Goal: Task Accomplishment & Management: Use online tool/utility

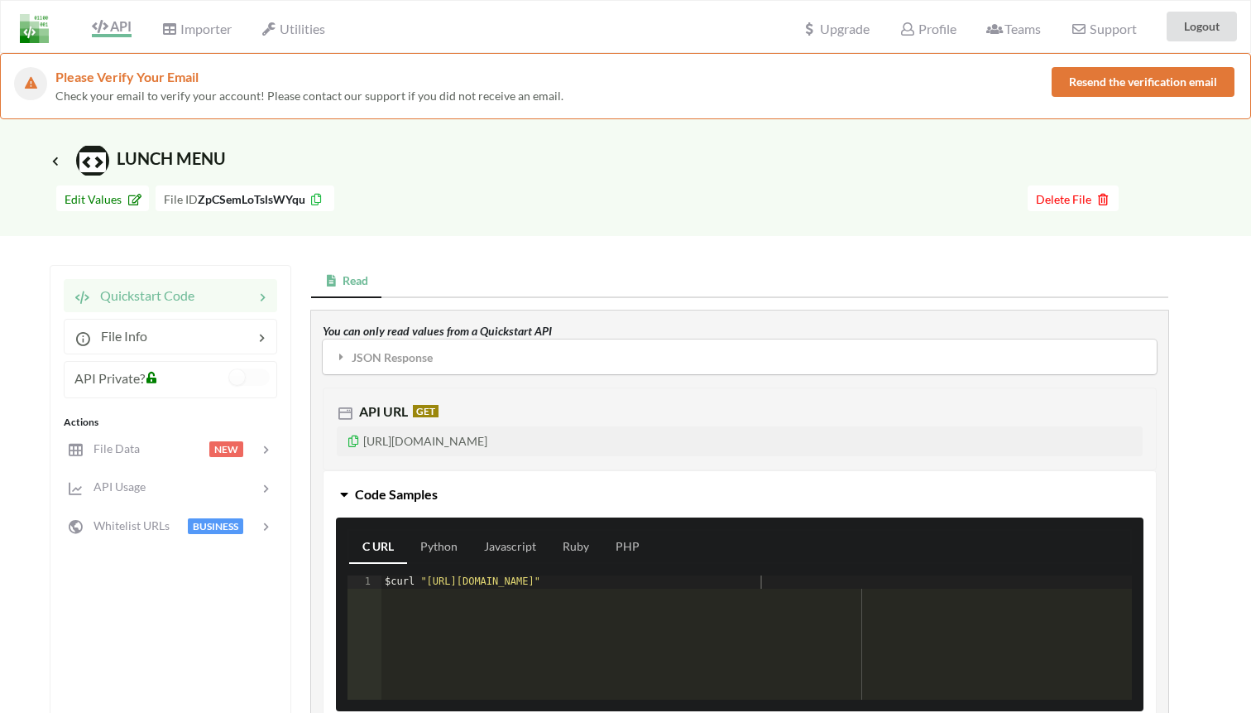
click at [54, 158] on icon at bounding box center [56, 161] width 12 height 10
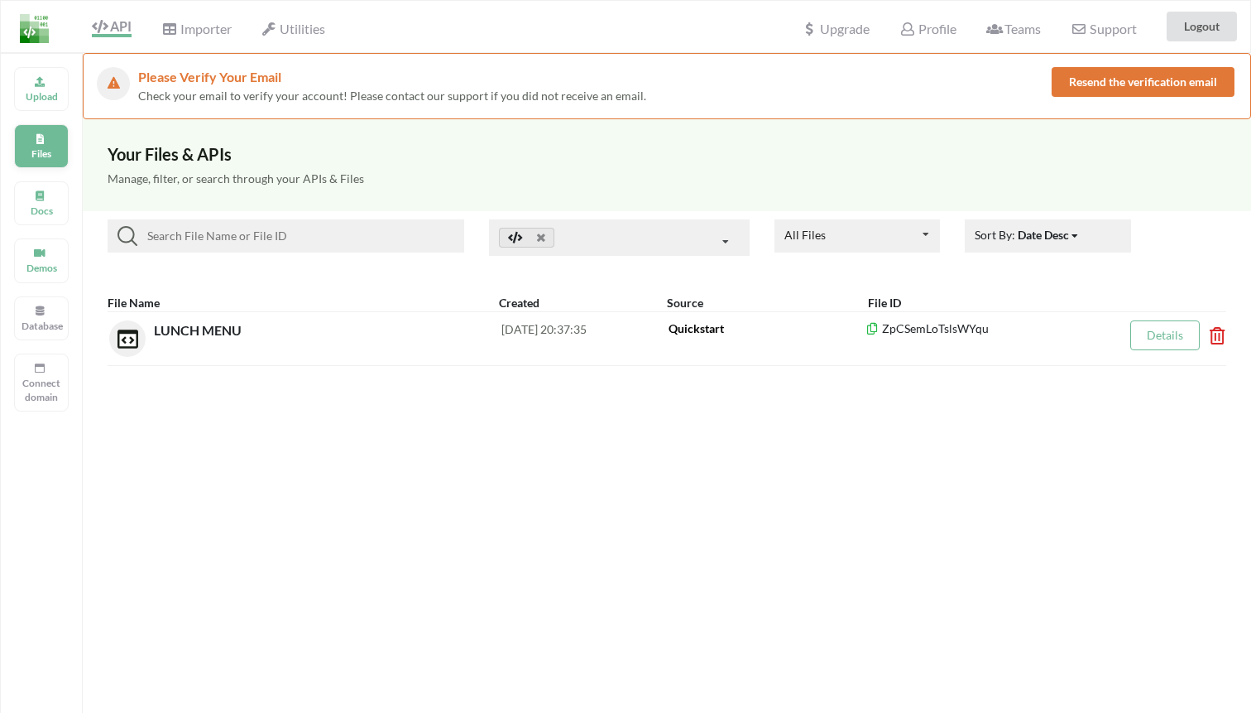
click at [45, 124] on div "Files" at bounding box center [41, 146] width 55 height 44
click at [35, 84] on icon at bounding box center [40, 79] width 12 height 10
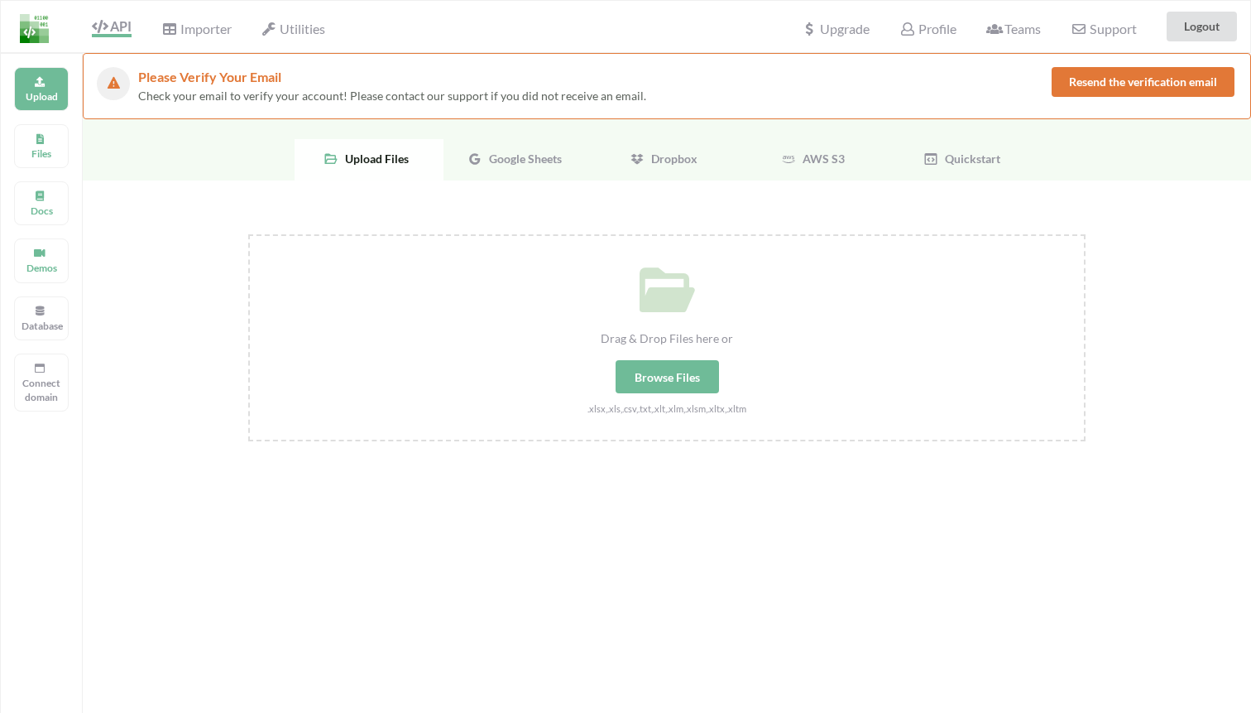
click at [699, 165] on div "Dropbox" at bounding box center [667, 159] width 149 height 41
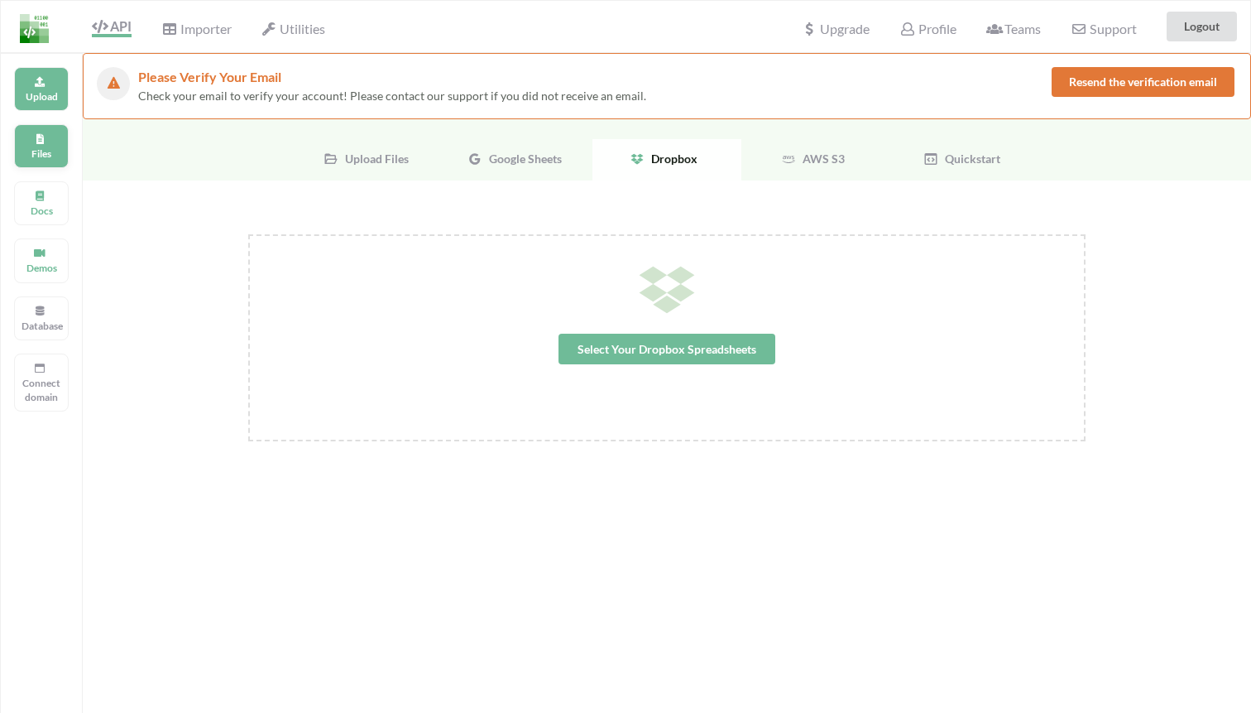
click at [48, 154] on p "Files" at bounding box center [42, 153] width 40 height 14
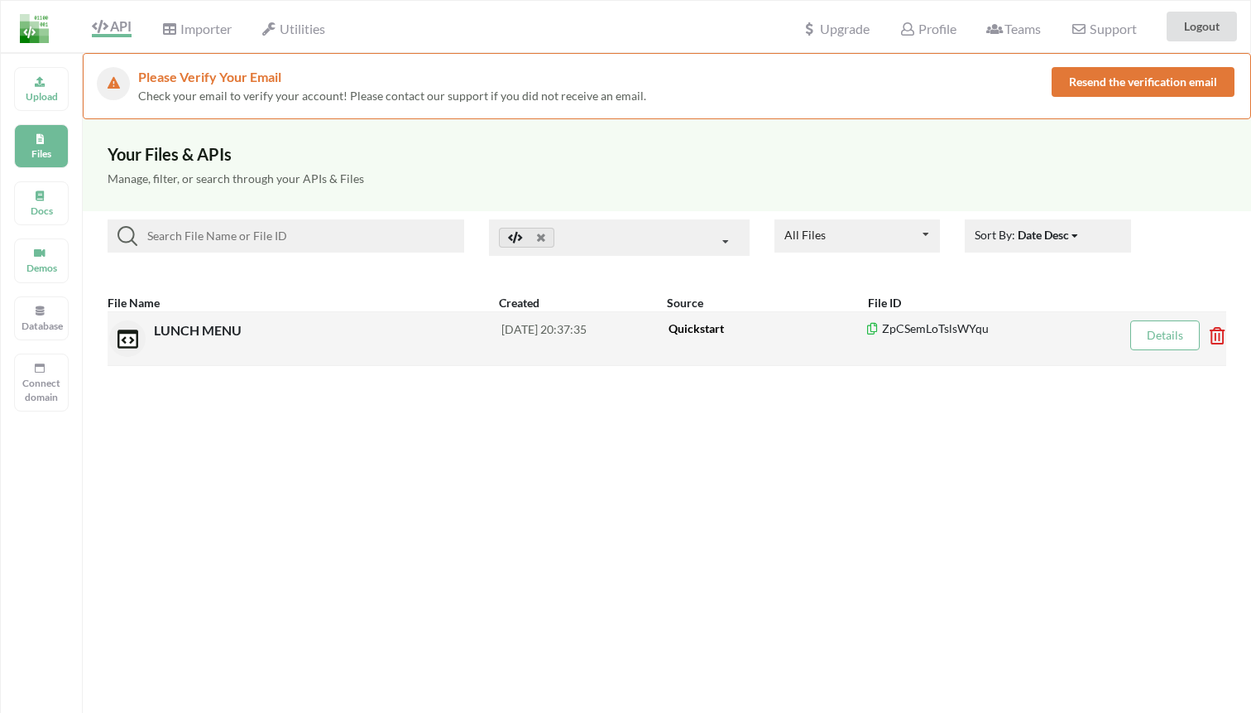
click at [211, 348] on div "LUNCH MENU" at bounding box center [328, 338] width 348 height 36
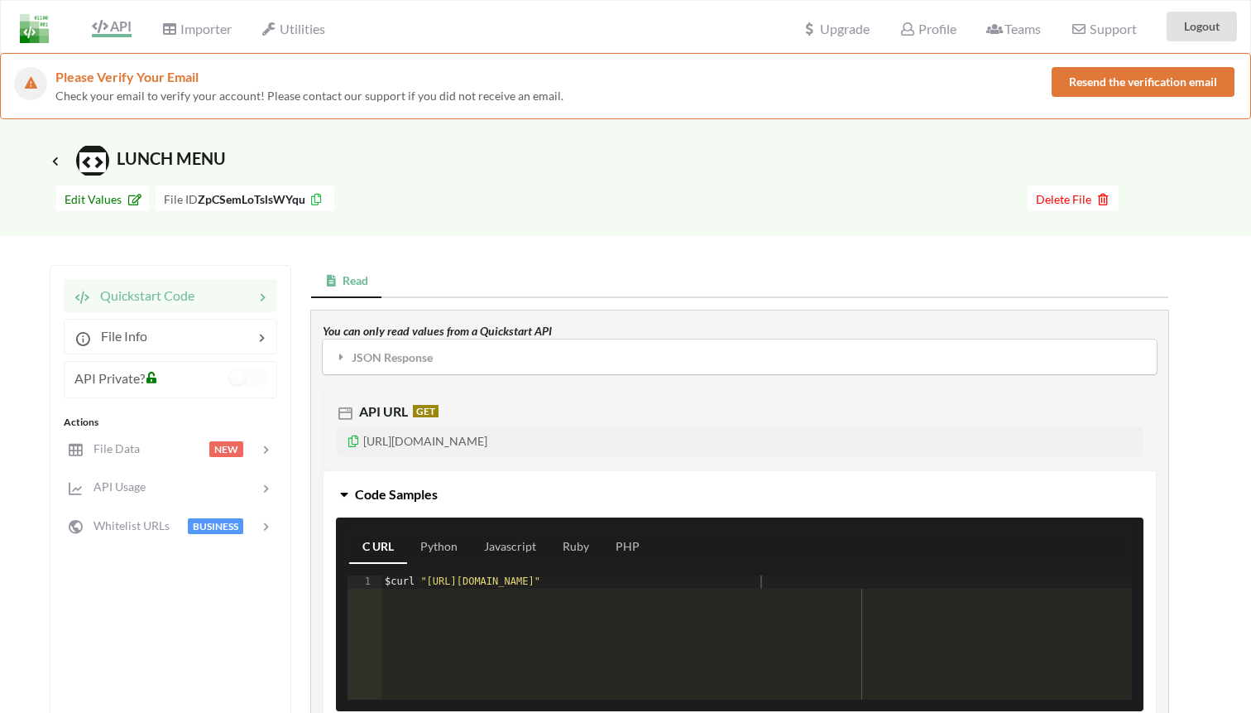
click at [53, 151] on span "Icon Link LUNCH MENU" at bounding box center [138, 158] width 176 height 20
click at [55, 155] on icon at bounding box center [55, 160] width 15 height 13
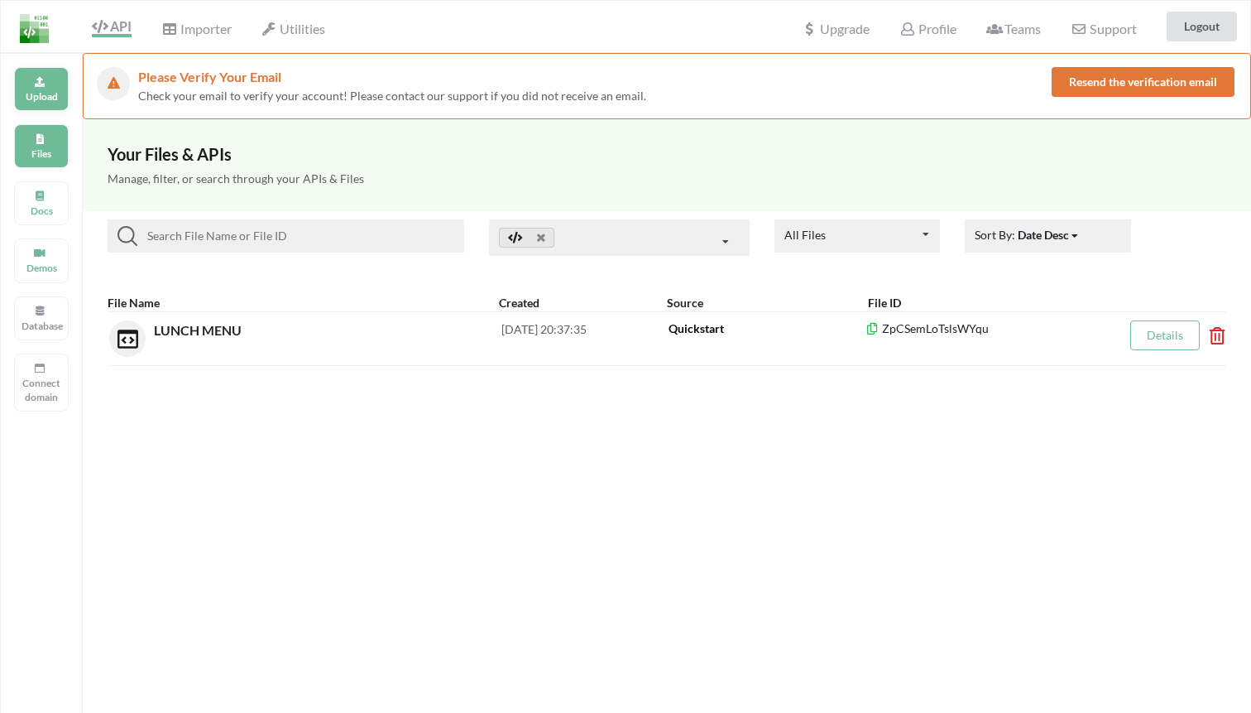
click at [34, 99] on p "Upload" at bounding box center [42, 96] width 40 height 14
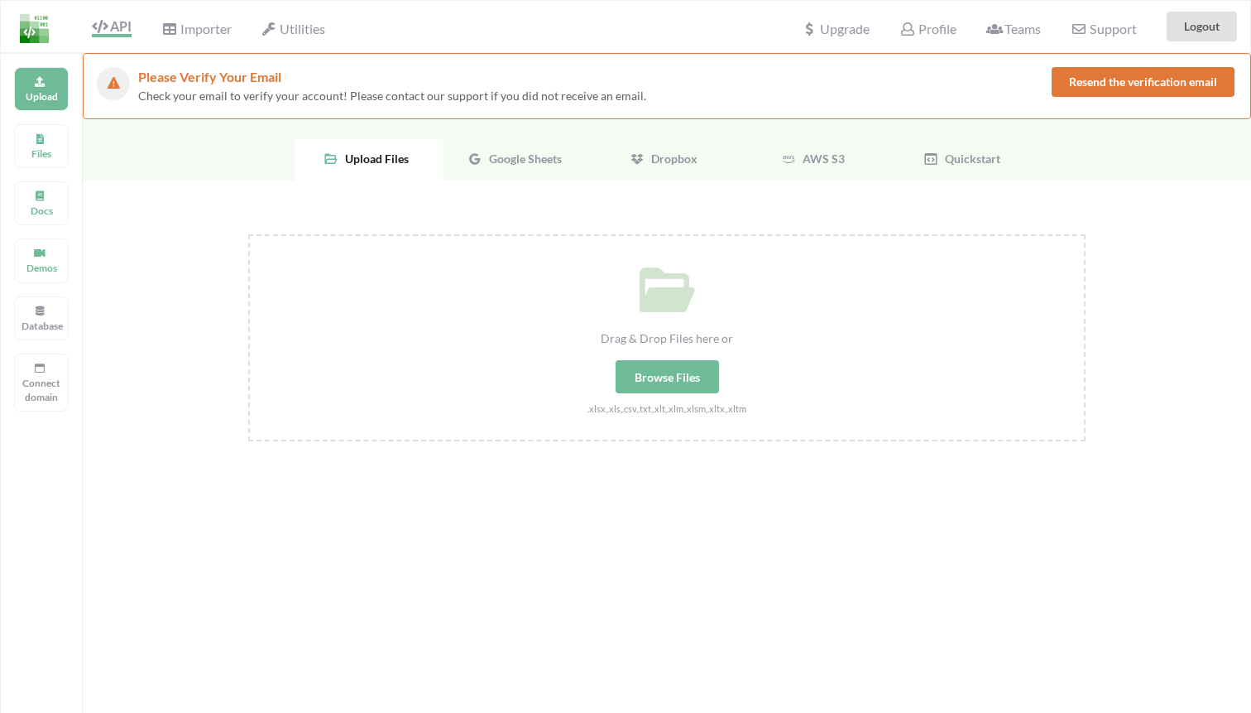
click at [955, 156] on span "Quickstart" at bounding box center [969, 158] width 62 height 14
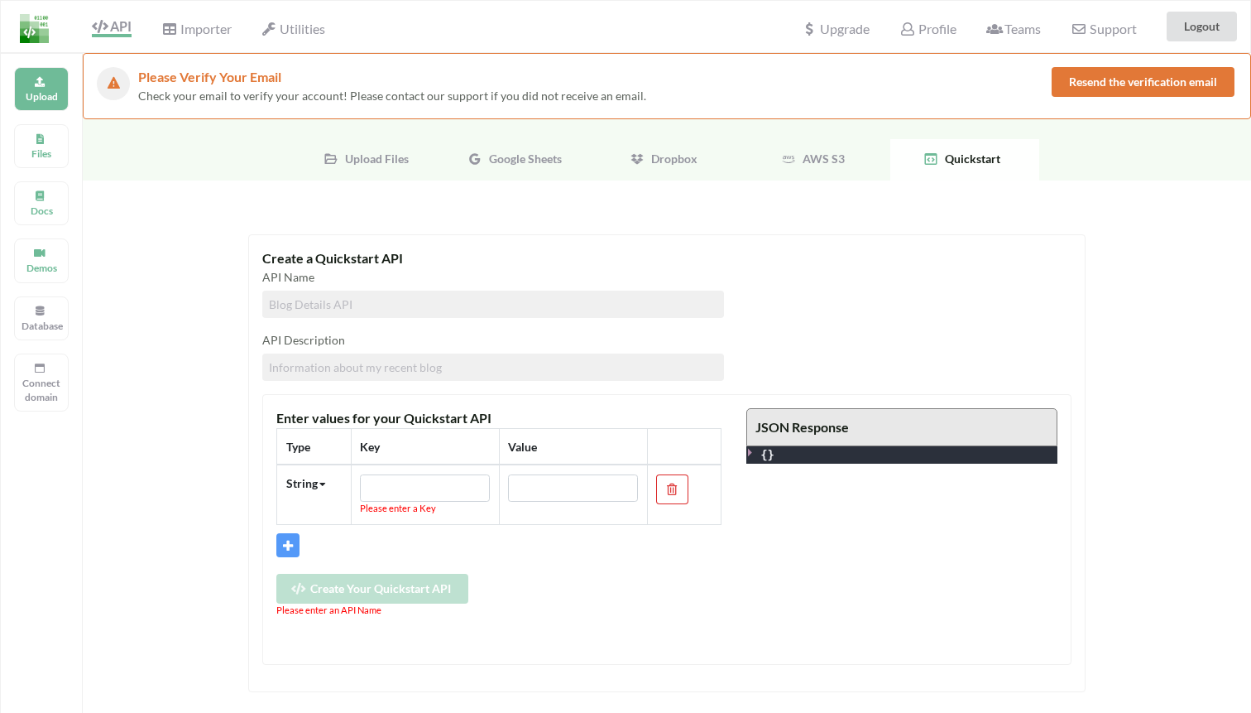
click at [418, 306] on input at bounding box center [493, 303] width 462 height 27
type input "KILLSWITCH"
type input "L"
type input "KILLSWITCH"
type input "L"
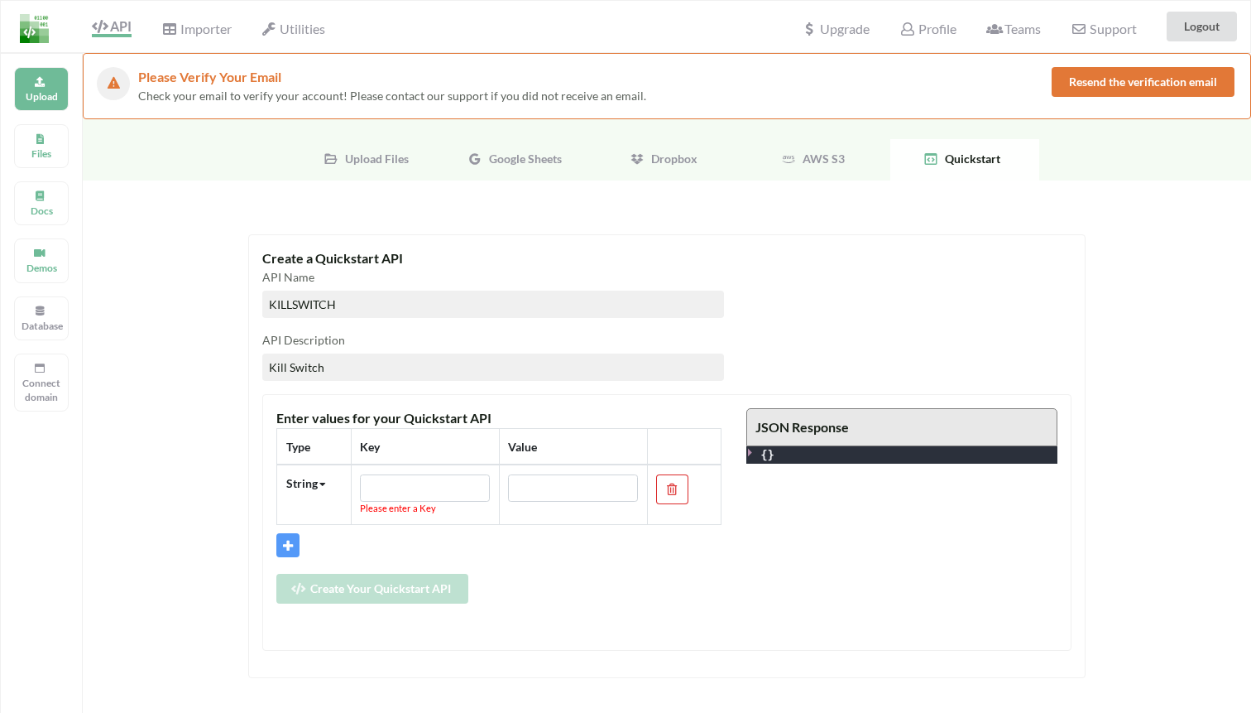
type input "Kill Switch"
click at [404, 481] on input "text" at bounding box center [425, 488] width 130 height 28
click at [305, 488] on div "String" at bounding box center [301, 482] width 31 height 17
click at [336, 564] on span "Boolean" at bounding box center [321, 569] width 42 height 14
click at [424, 481] on input "text" at bounding box center [425, 488] width 130 height 28
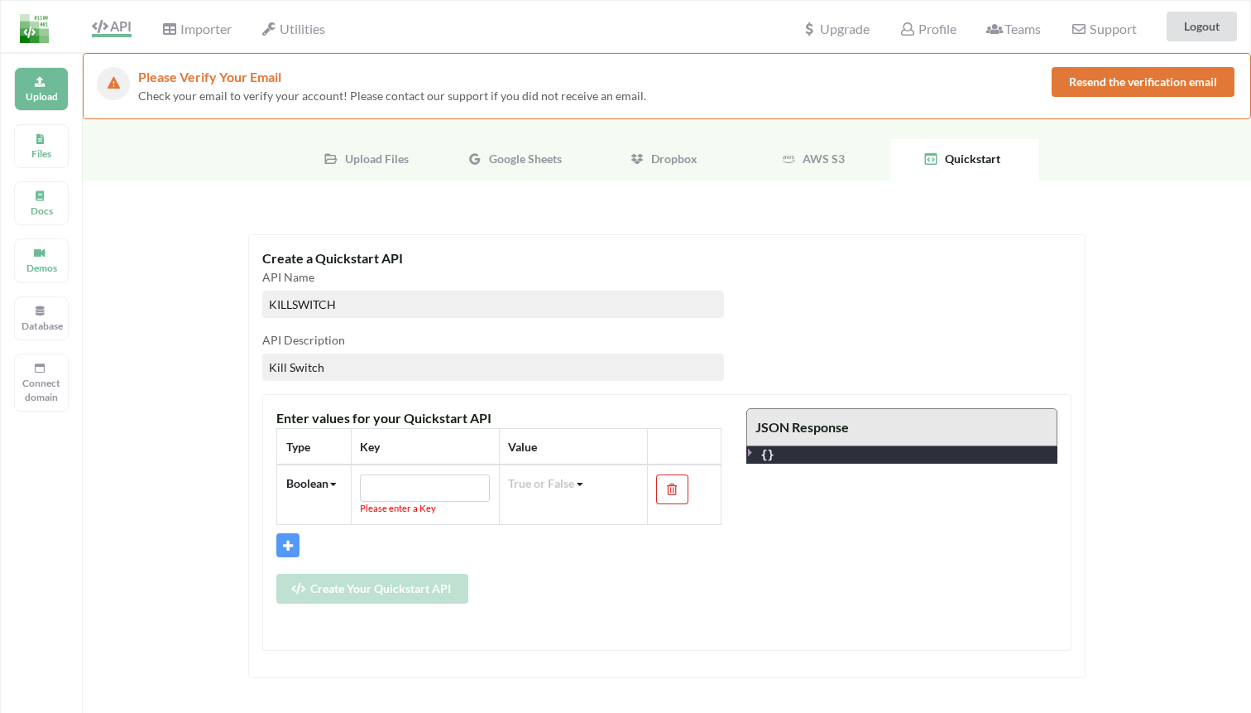
click at [550, 483] on div "True or False" at bounding box center [541, 482] width 66 height 17
click at [540, 491] on td "True True False" at bounding box center [573, 494] width 148 height 60
click at [457, 478] on input "text" at bounding box center [425, 488] width 130 height 28
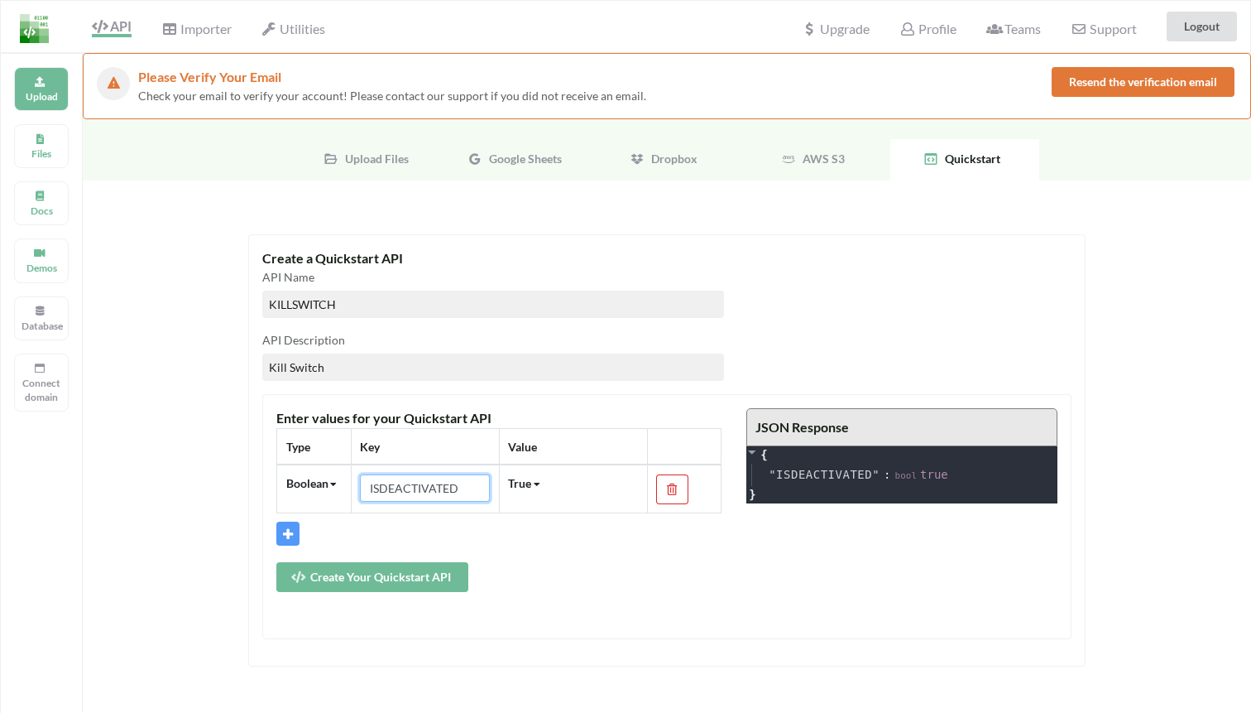
type input "ISDEACTIVATED"
click at [312, 480] on div "Boolean" at bounding box center [307, 482] width 42 height 17
click at [324, 507] on span "String" at bounding box center [315, 509] width 31 height 14
click at [468, 492] on input "ISDEACTIVATED" at bounding box center [425, 488] width 130 height 28
type input "LIVE"
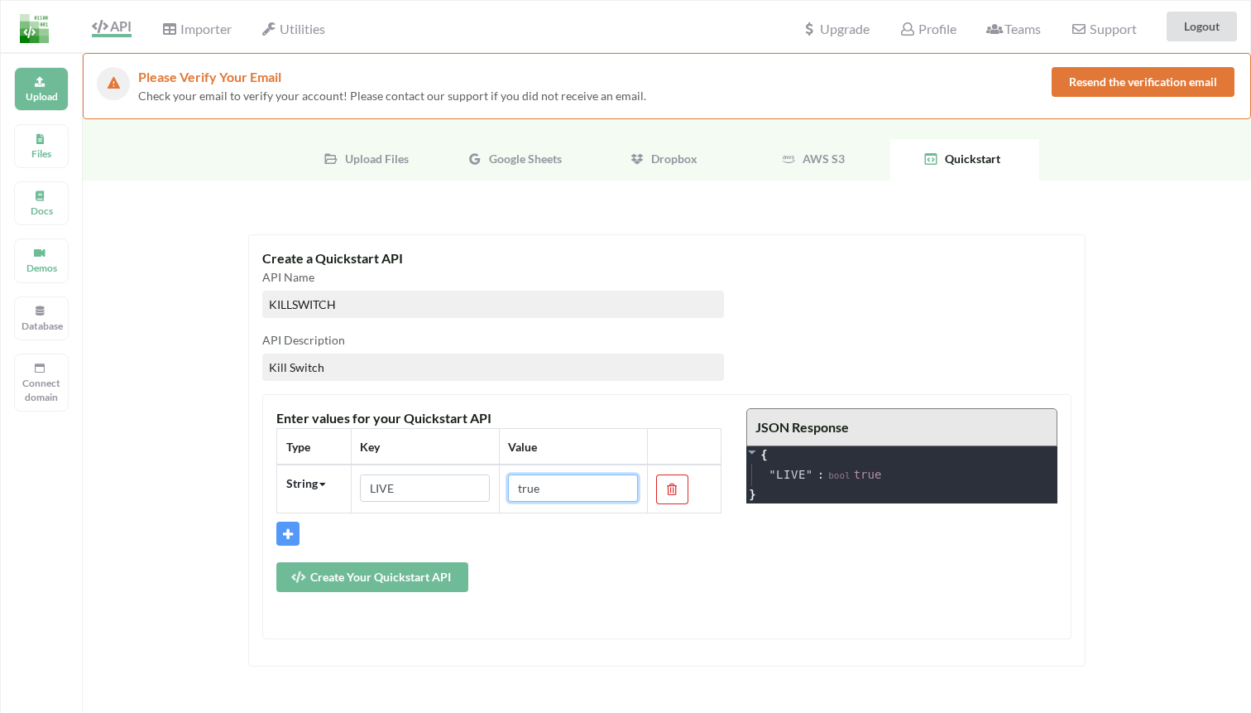
click at [585, 475] on input "true" at bounding box center [573, 488] width 130 height 28
type input "live"
click at [338, 570] on button "Create Your Quickstart API" at bounding box center [372, 577] width 192 height 30
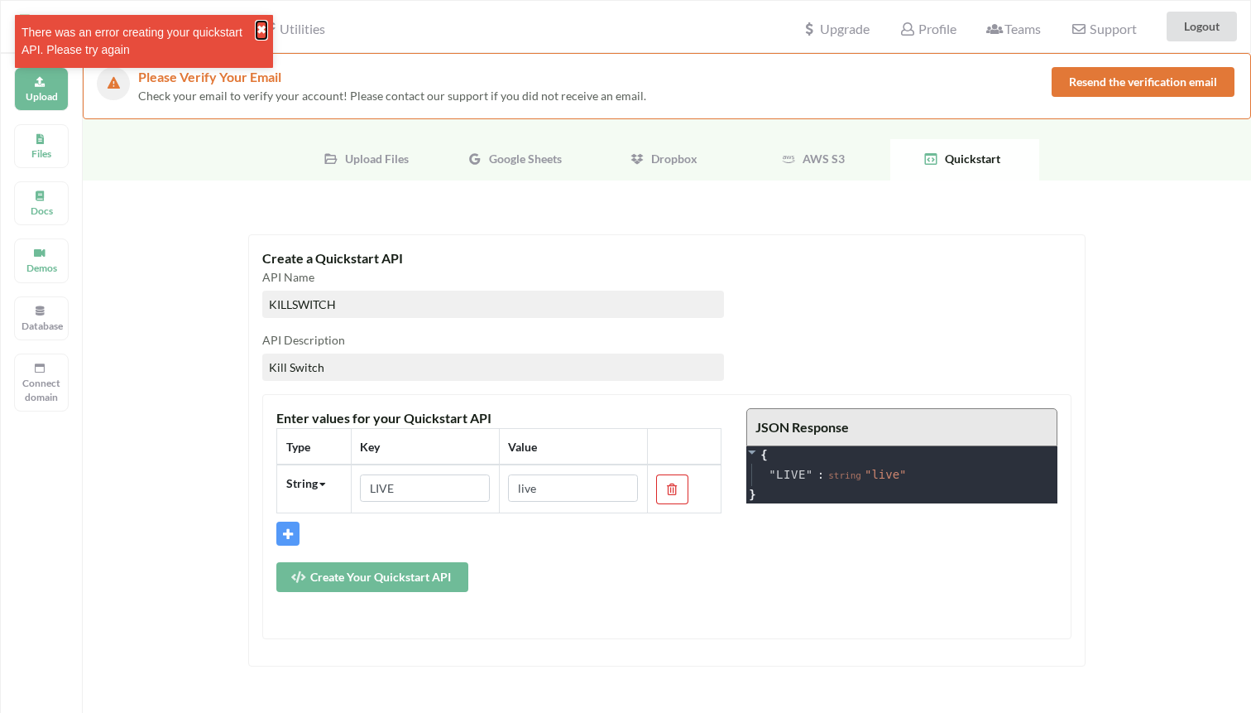
click at [264, 26] on button "✖" at bounding box center [262, 30] width 10 height 17
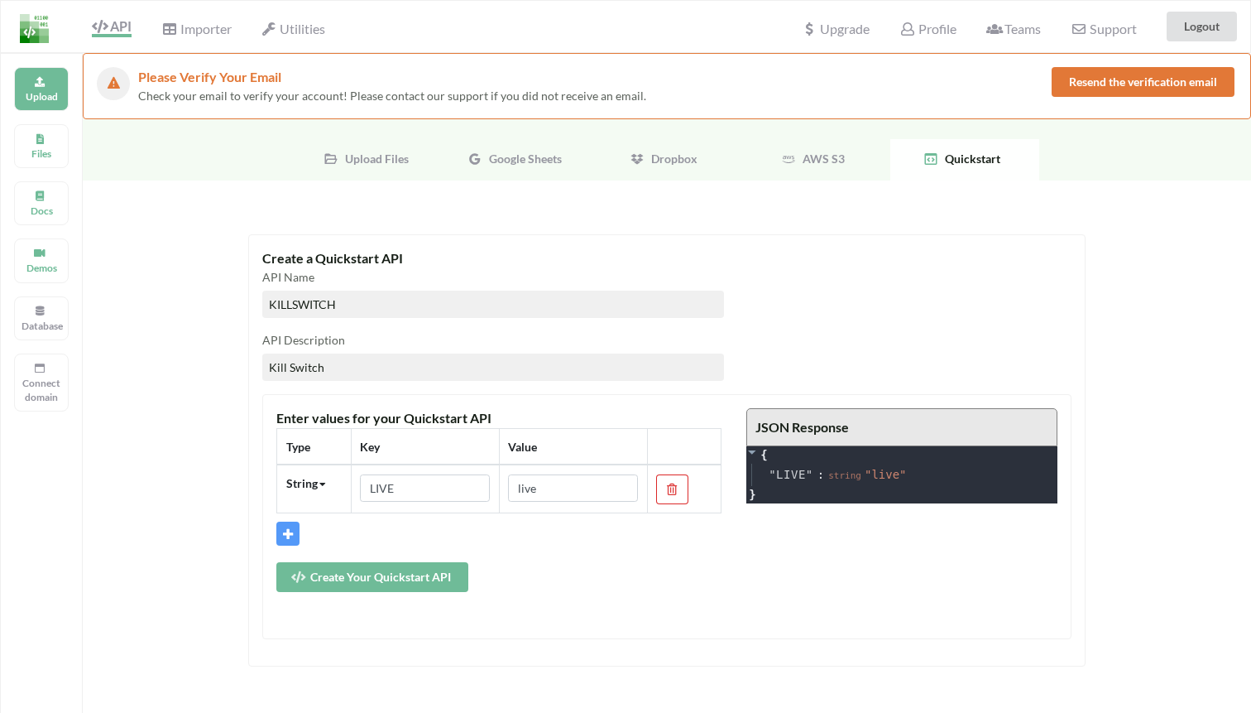
click at [309, 588] on button "Create Your Quickstart API" at bounding box center [372, 577] width 192 height 30
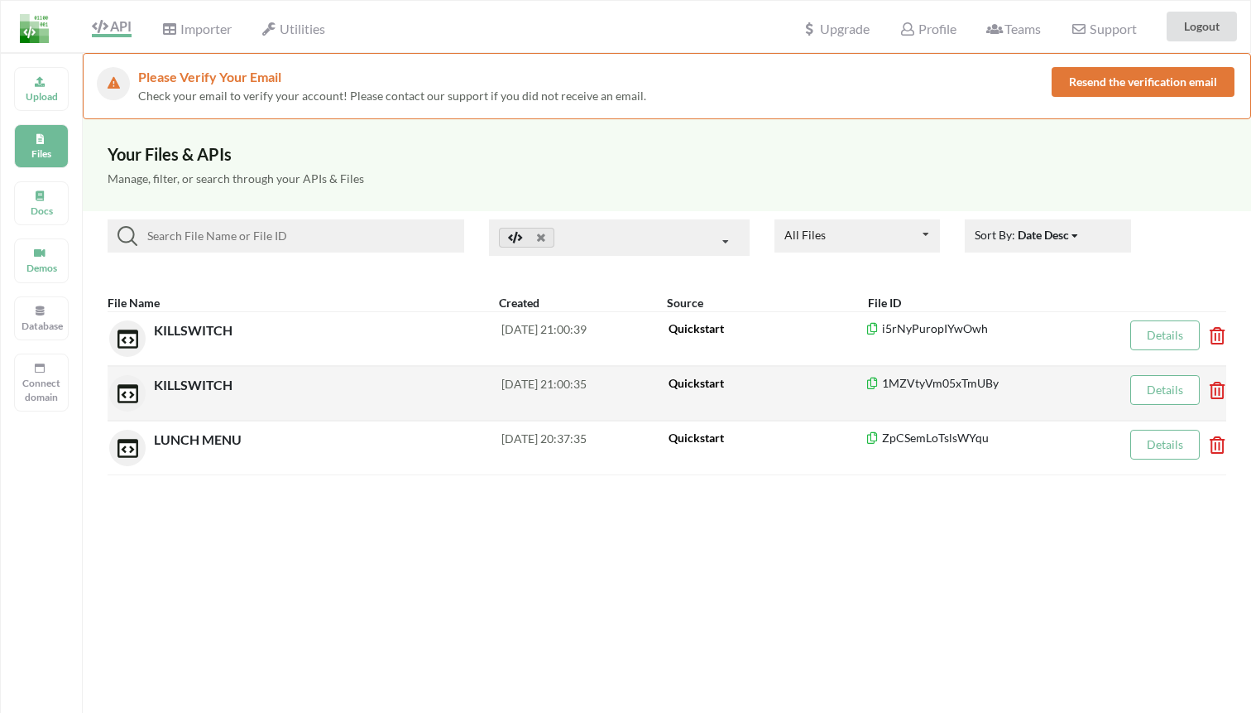
click at [1215, 386] on icon at bounding box center [1212, 384] width 5 height 7
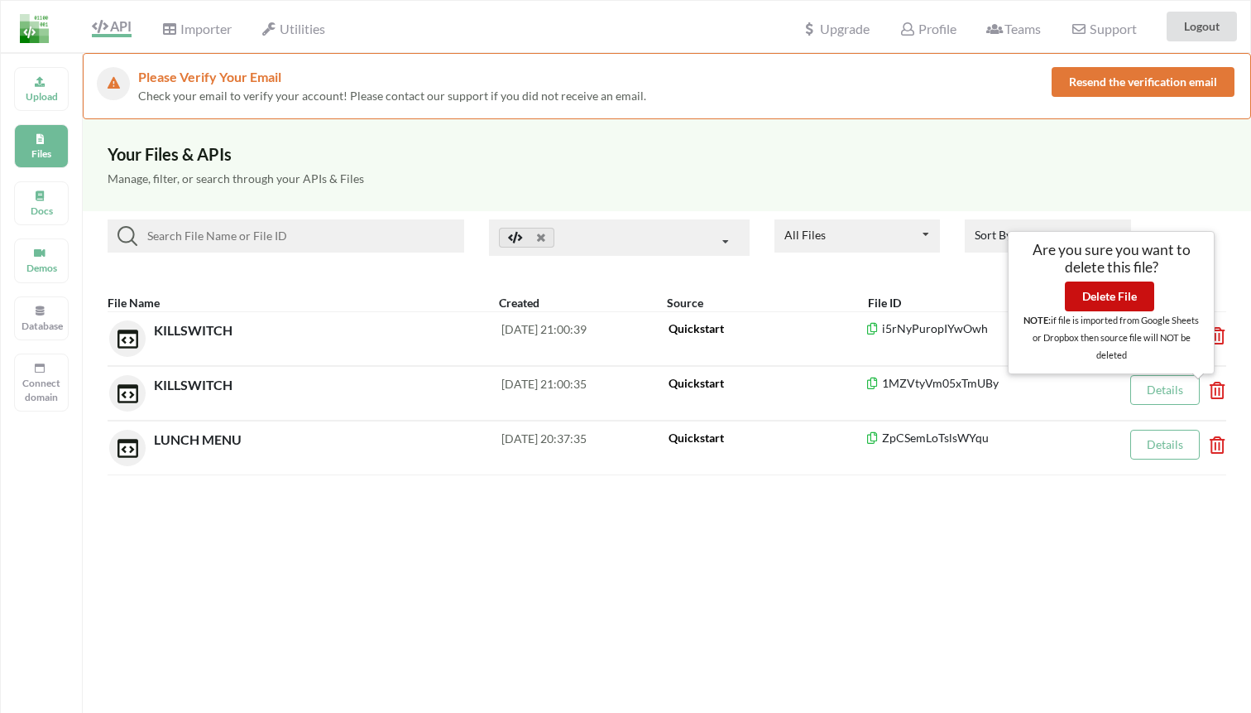
click at [1108, 287] on button "Delete File" at bounding box center [1109, 296] width 89 height 30
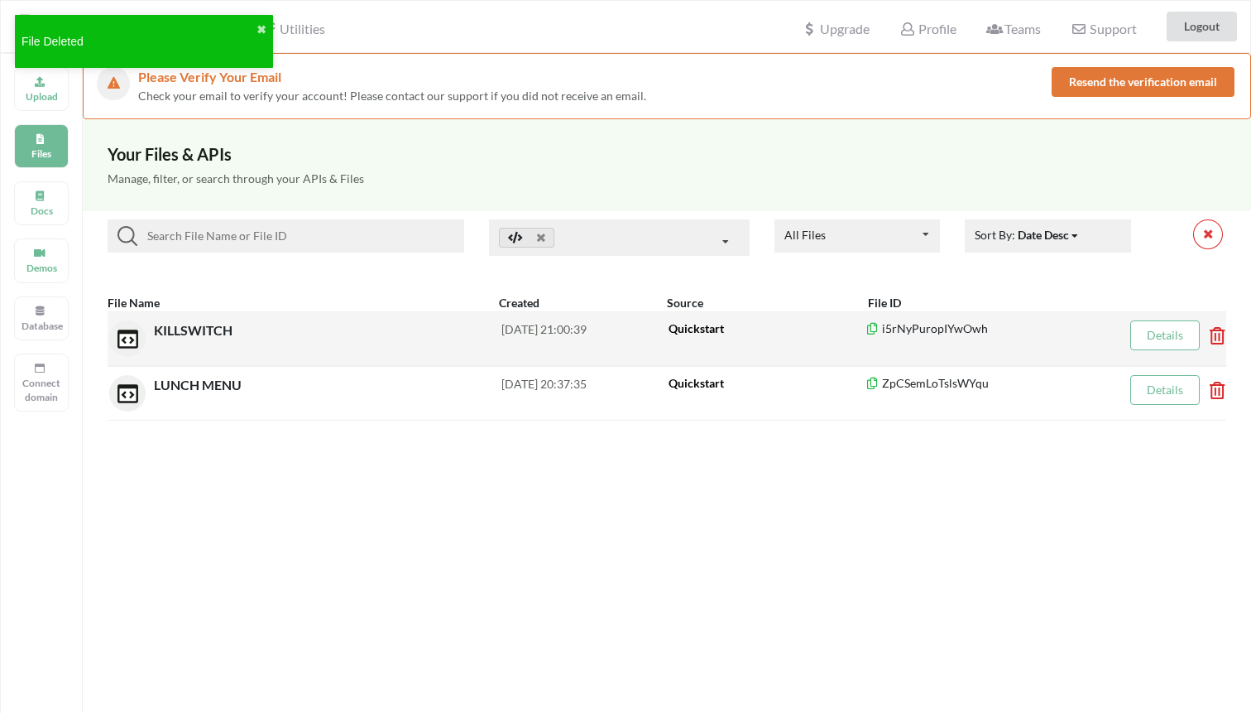
click at [238, 325] on div "KILLSWITCH" at bounding box center [328, 338] width 348 height 36
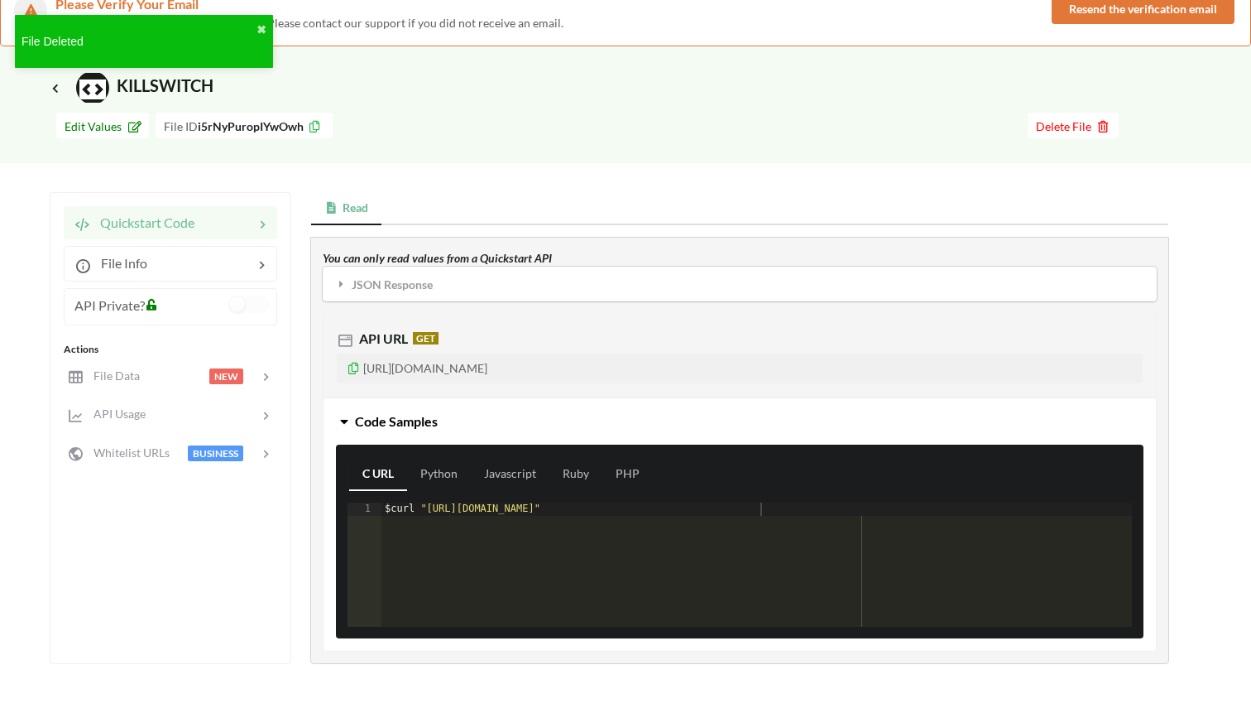
scroll to position [74, 0]
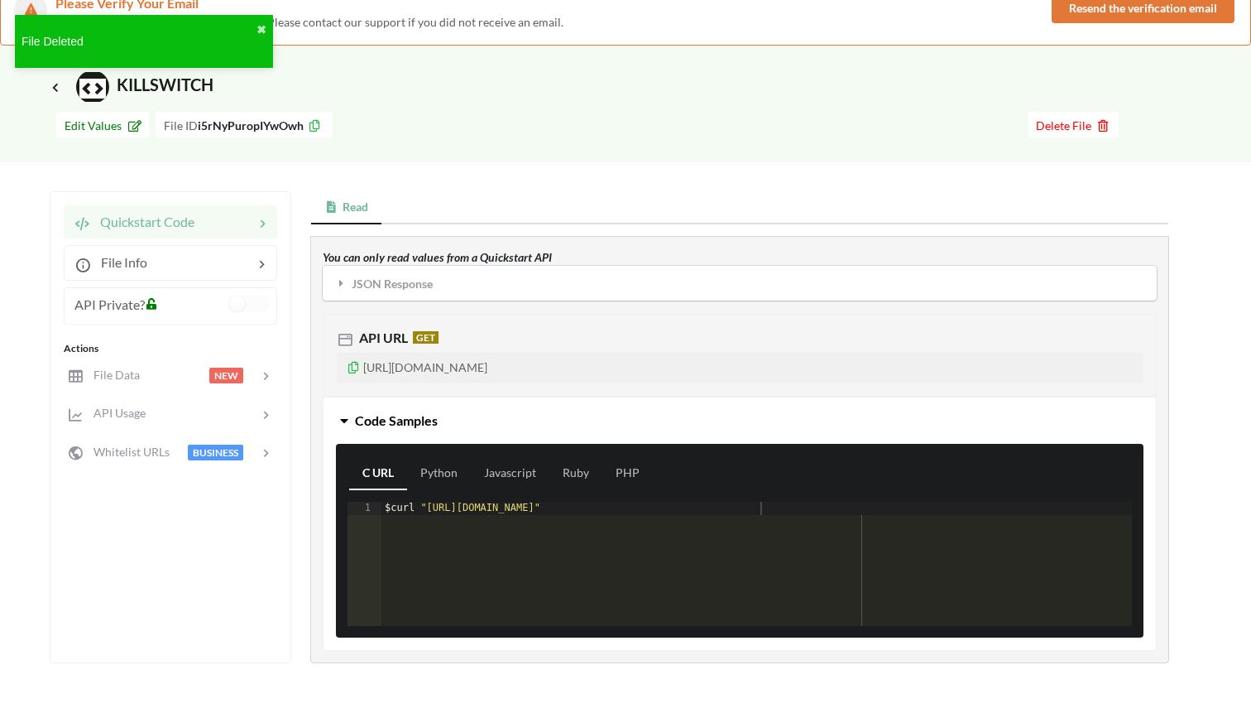
click at [354, 366] on icon at bounding box center [354, 365] width 14 height 12
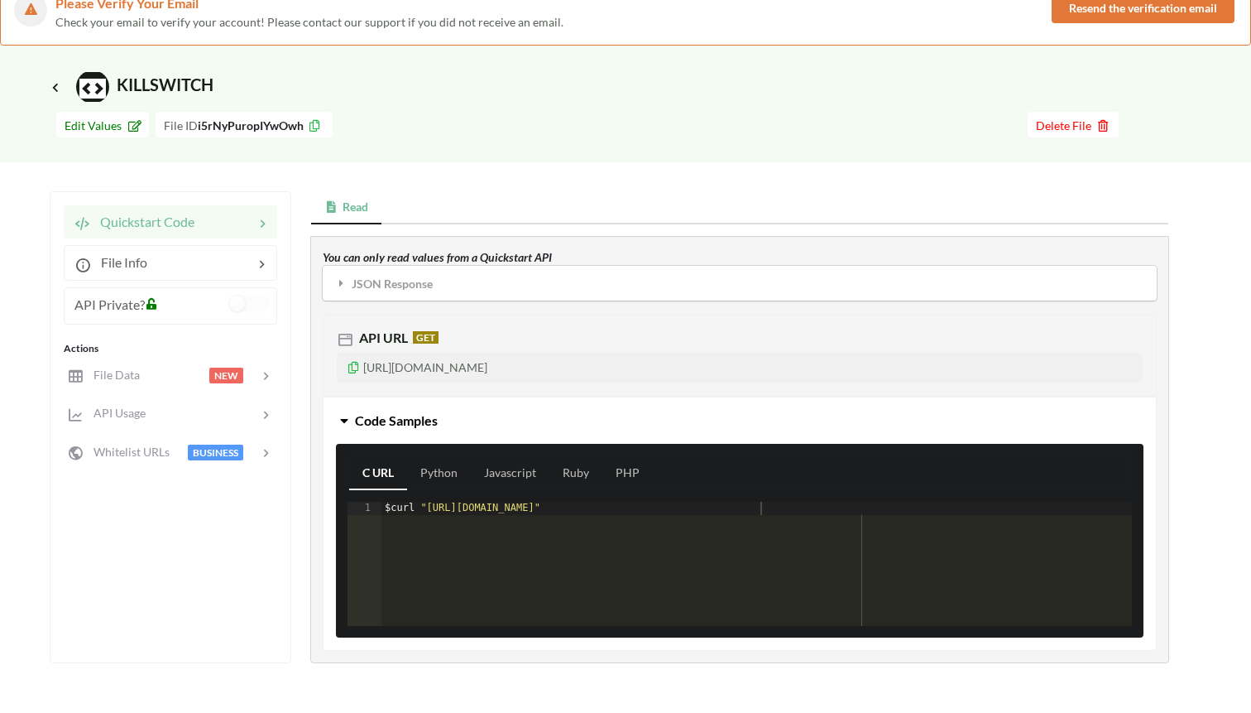
click at [350, 366] on icon at bounding box center [354, 365] width 14 height 12
click at [355, 366] on icon at bounding box center [354, 365] width 14 height 12
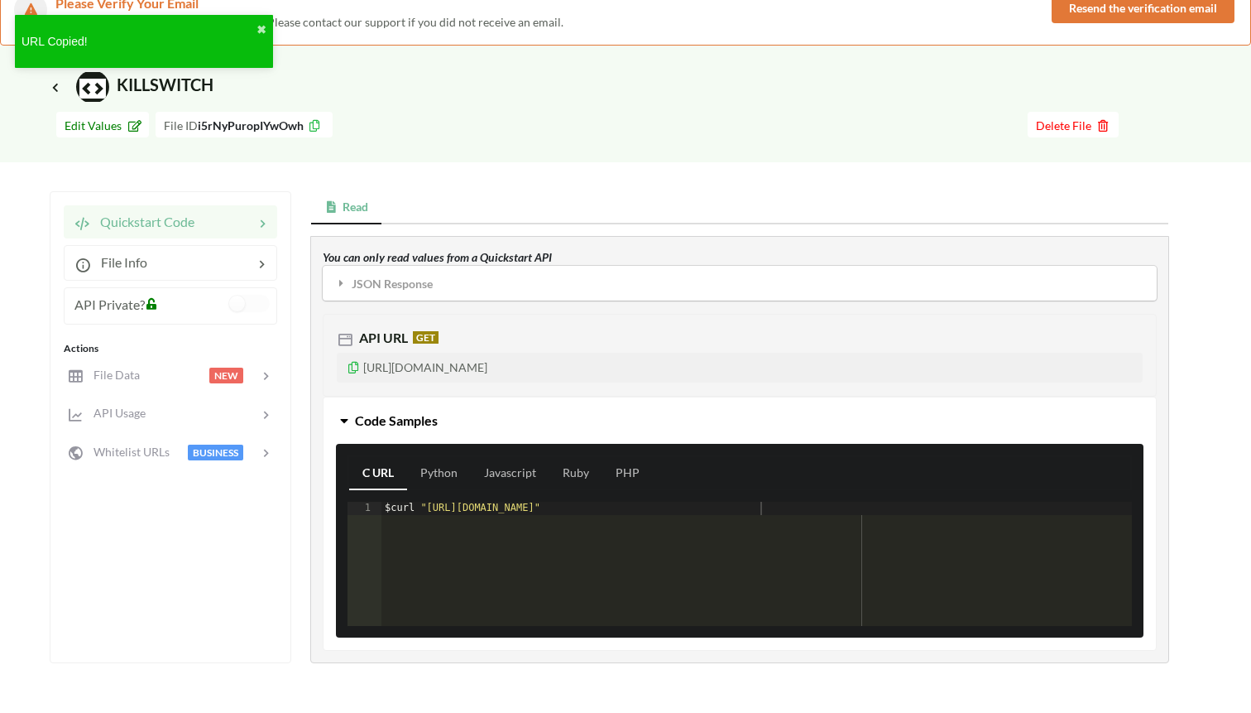
click at [269, 217] on icon at bounding box center [262, 222] width 17 height 19
click at [257, 26] on div "URL Copied! ✖" at bounding box center [144, 41] width 258 height 53
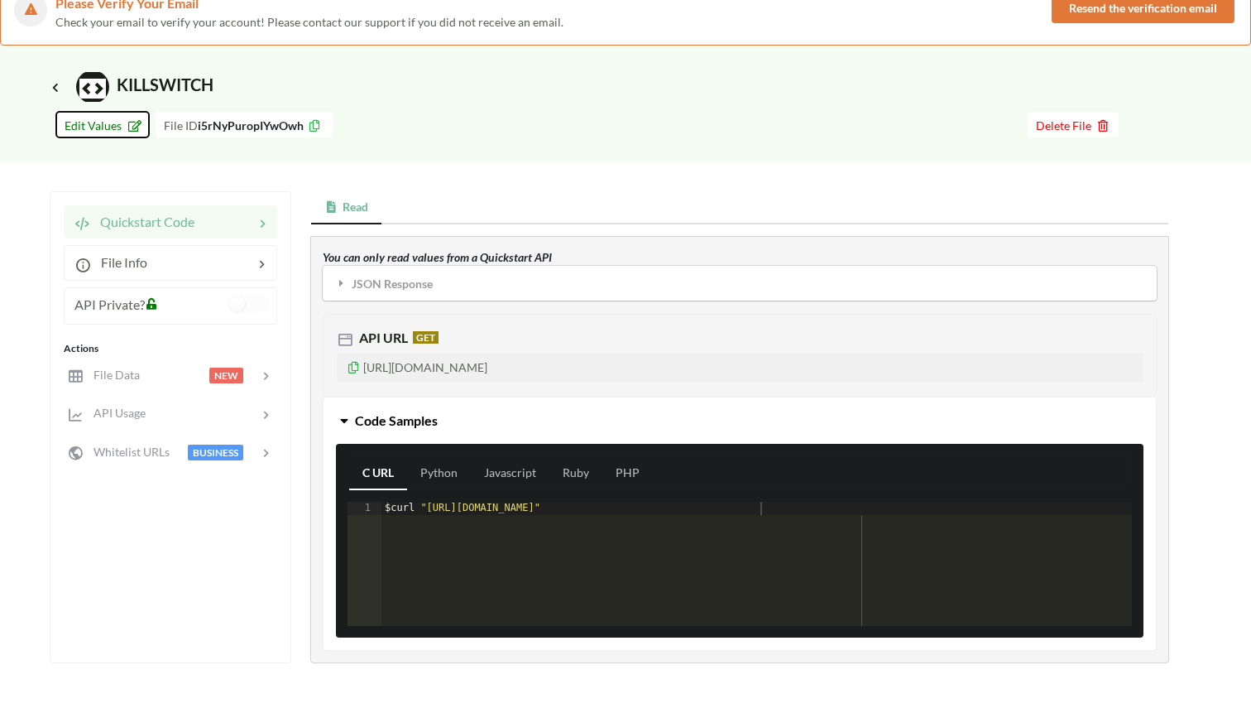
click at [109, 126] on span "Edit Values" at bounding box center [103, 125] width 76 height 14
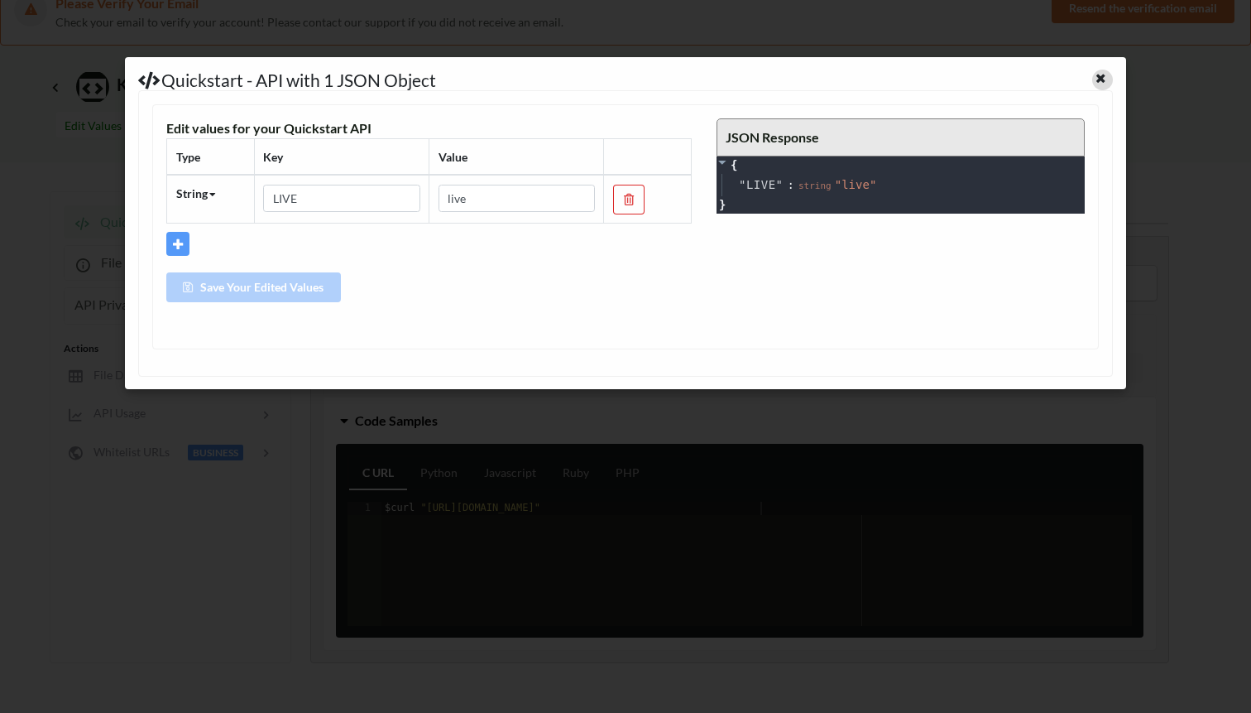
click at [1098, 76] on icon at bounding box center [1101, 76] width 14 height 12
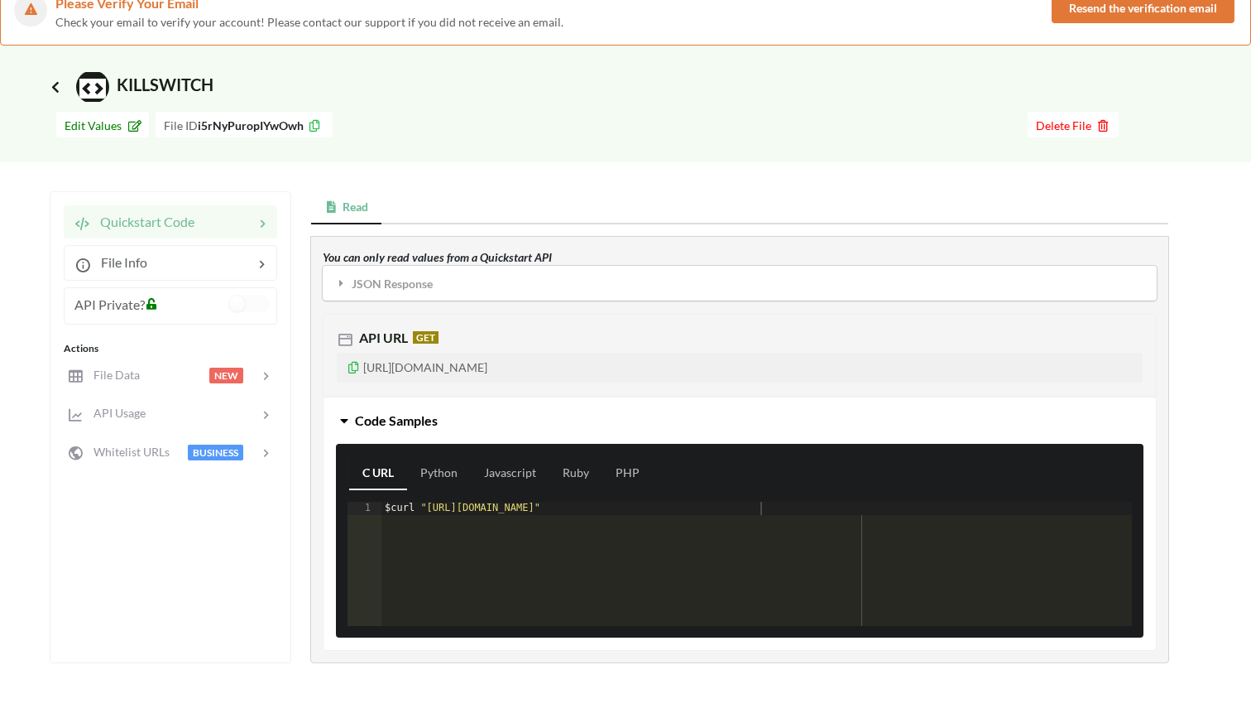
click at [54, 87] on icon at bounding box center [55, 86] width 15 height 13
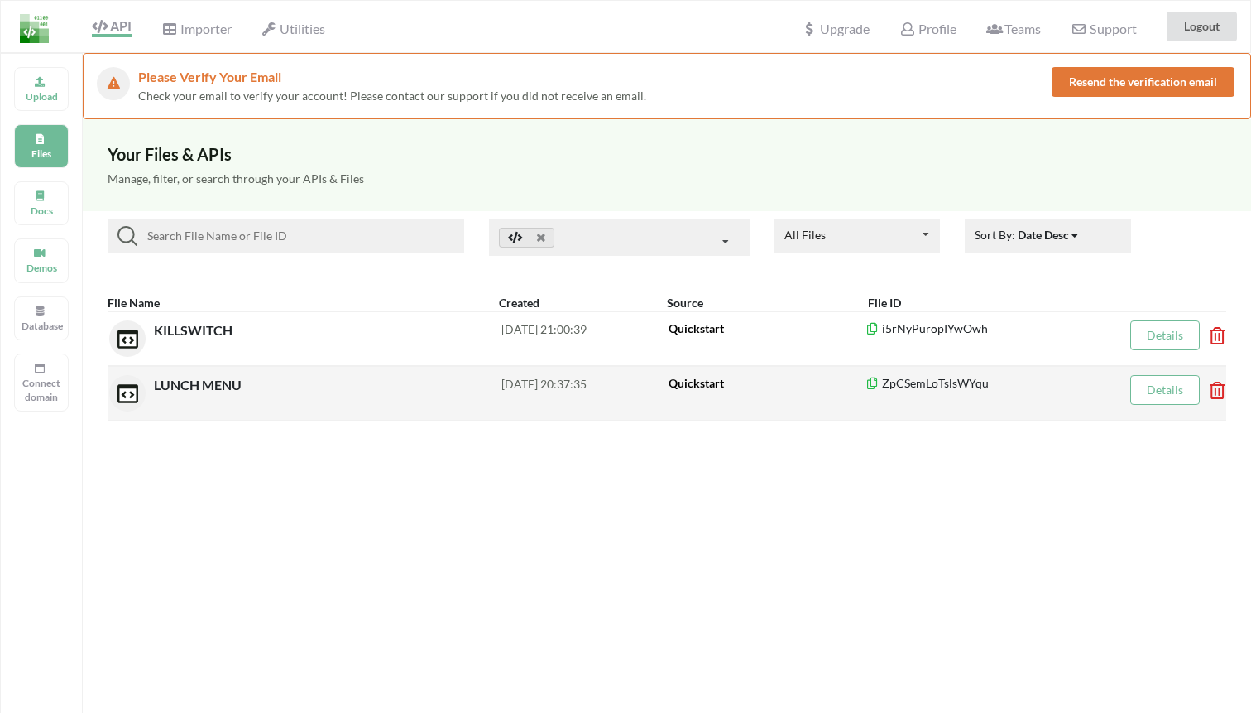
click at [193, 393] on div "LUNCH MENU" at bounding box center [328, 393] width 348 height 36
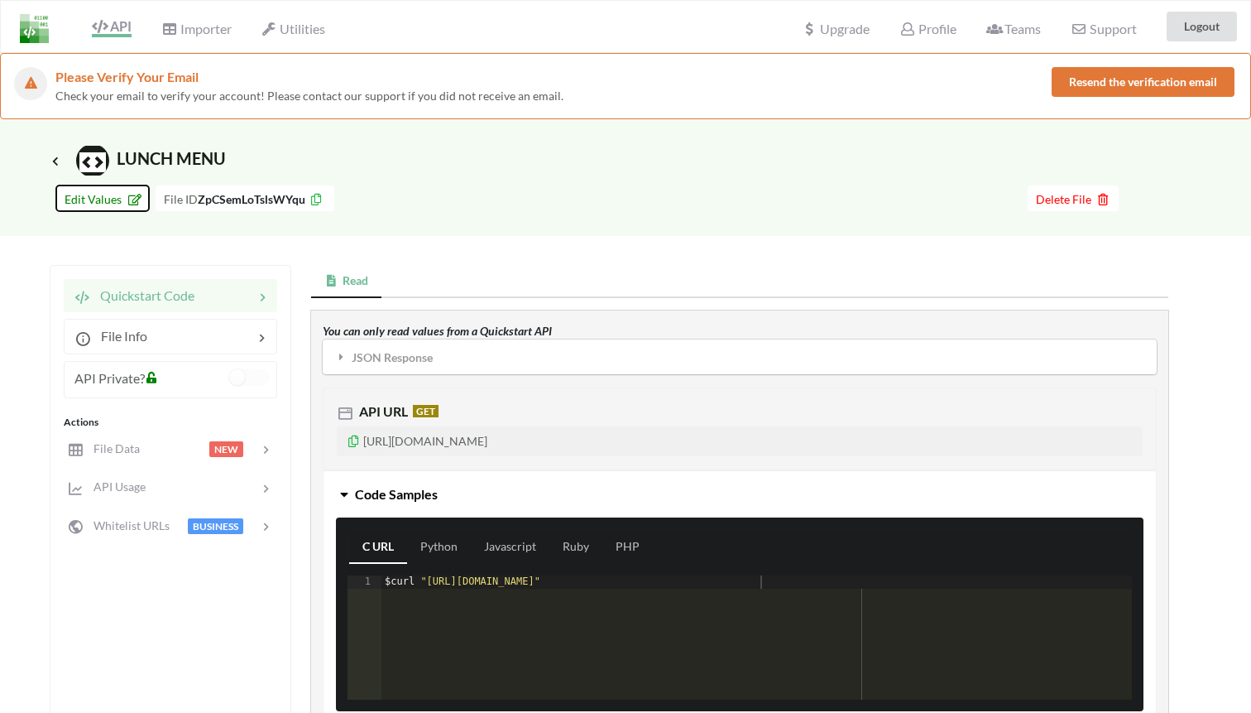
click at [102, 192] on span "Edit Values" at bounding box center [103, 199] width 76 height 14
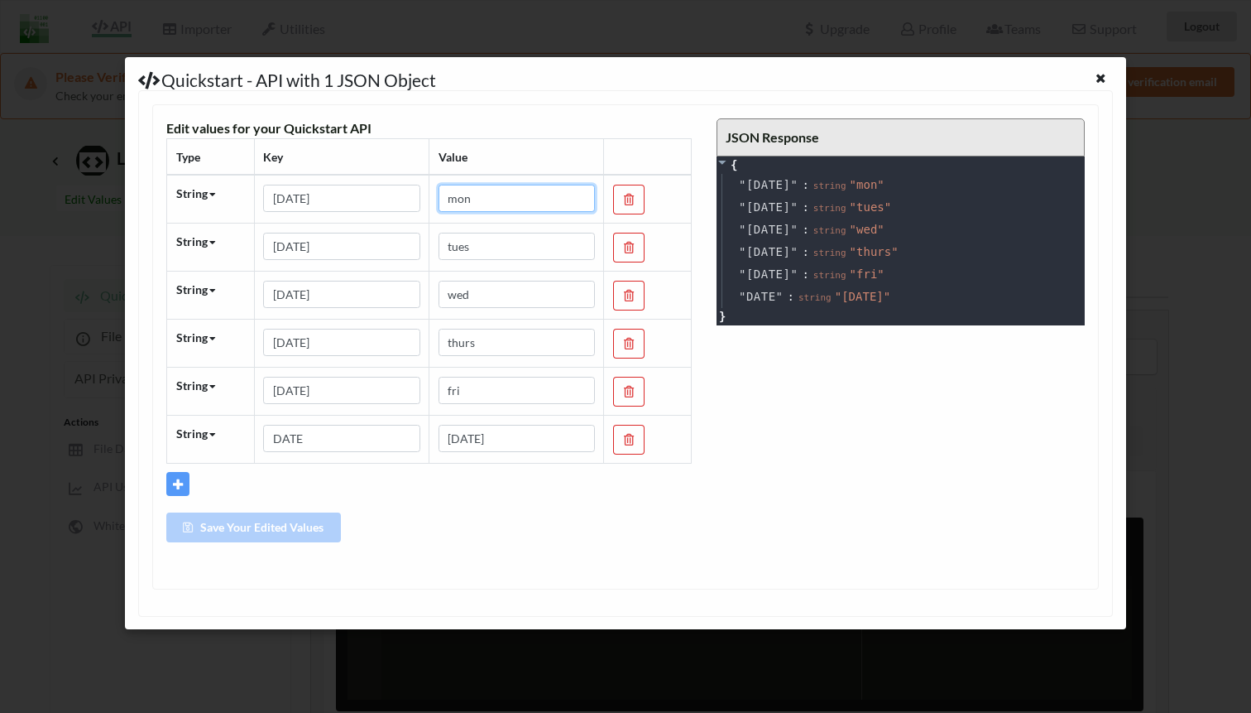
click at [494, 191] on input "mon" at bounding box center [517, 199] width 156 height 28
click at [1106, 70] on icon at bounding box center [1101, 76] width 14 height 12
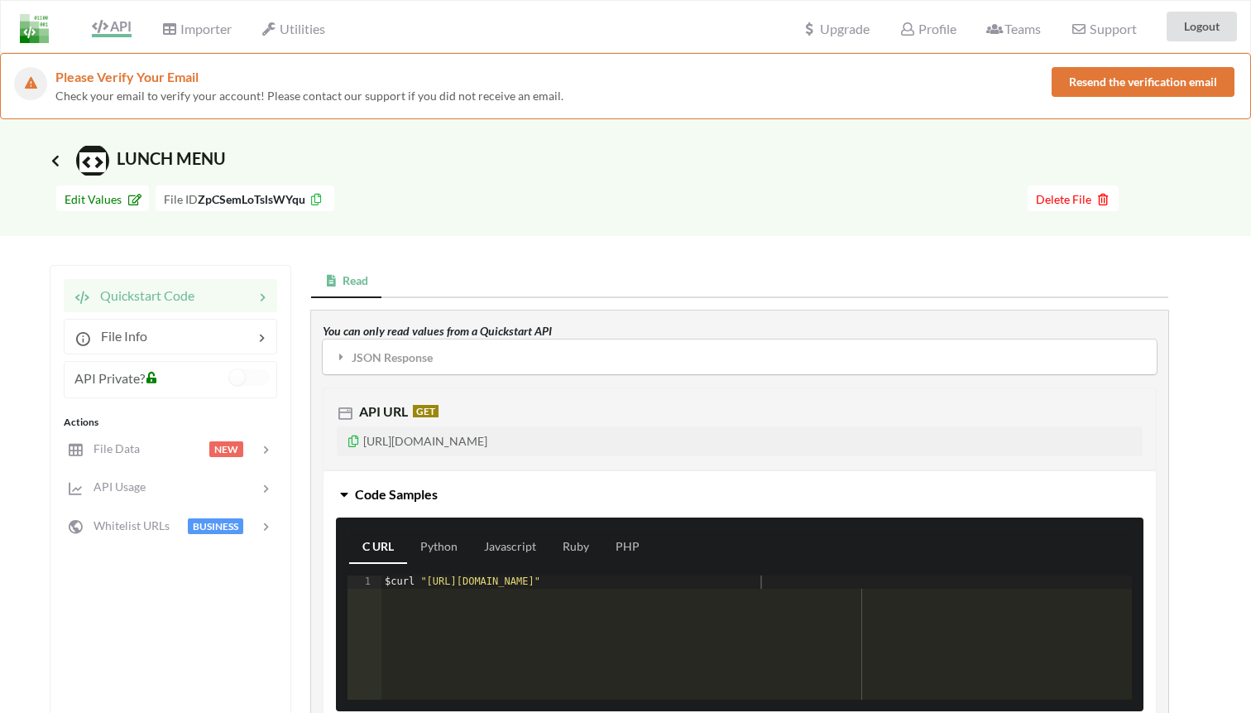
click at [60, 159] on icon at bounding box center [55, 160] width 15 height 13
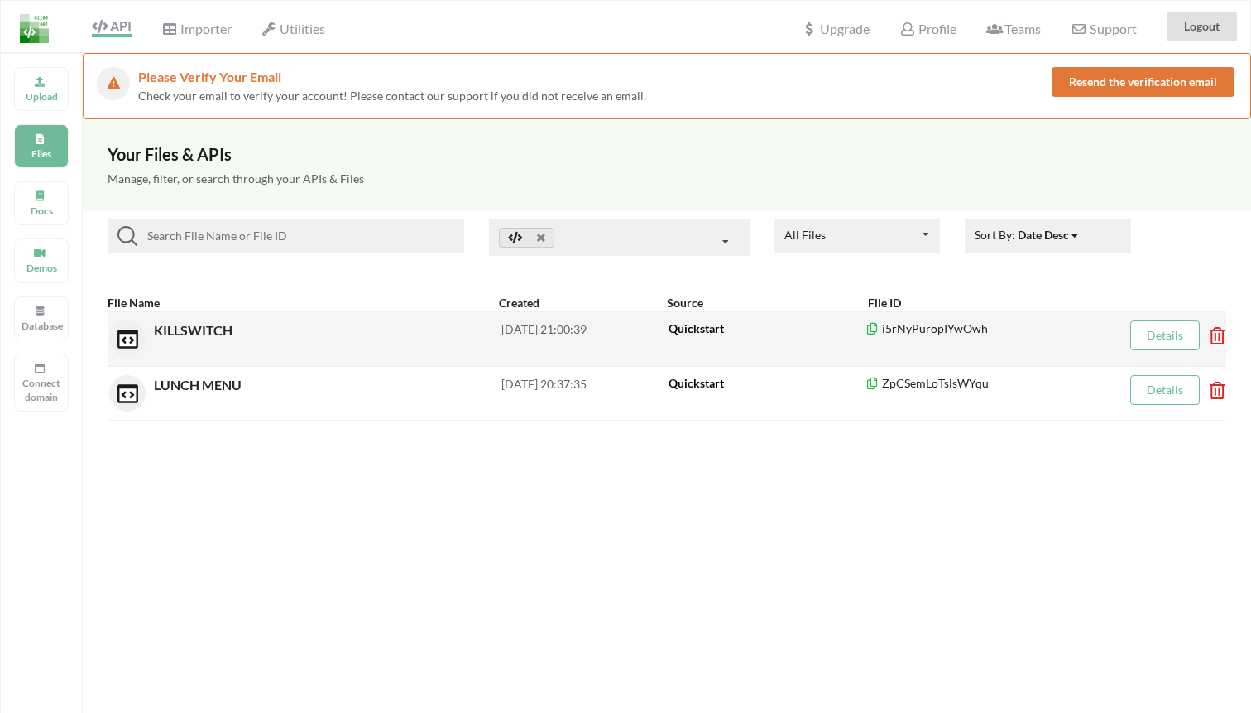
click at [195, 328] on span "KILLSWITCH" at bounding box center [195, 330] width 82 height 16
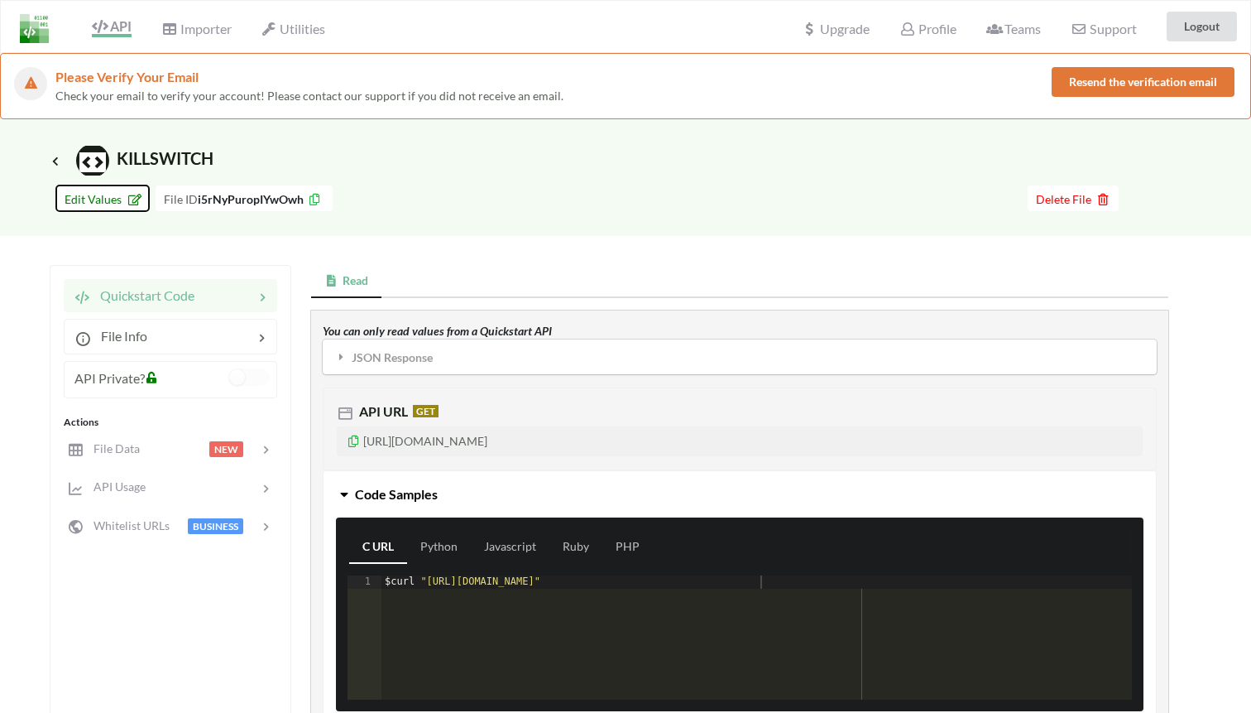
click at [113, 199] on span "Edit Values" at bounding box center [103, 199] width 76 height 14
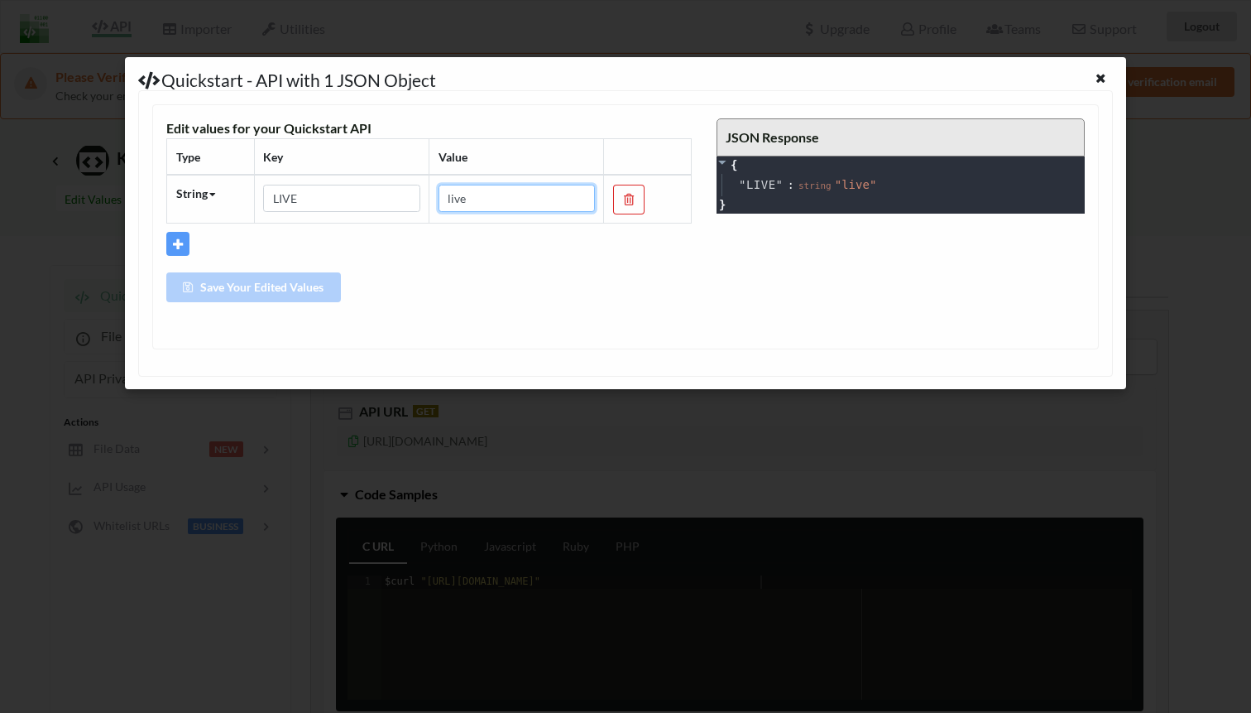
click at [511, 200] on input "live" at bounding box center [517, 199] width 156 height 28
type input "l"
type input "kill"
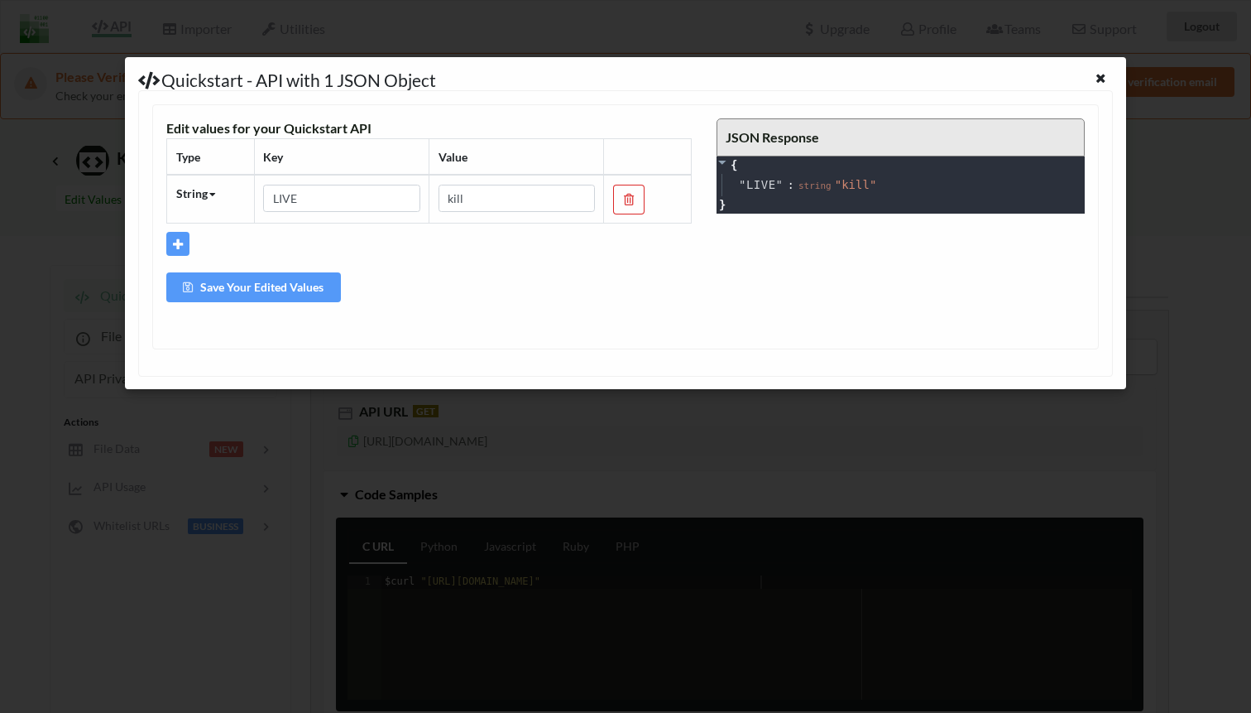
click at [275, 269] on div "Edit values for your Quickstart API Type Key Value String String Number Boolean…" at bounding box center [429, 220] width 550 height 204
click at [281, 280] on button "Save Your Edited Values" at bounding box center [253, 287] width 175 height 30
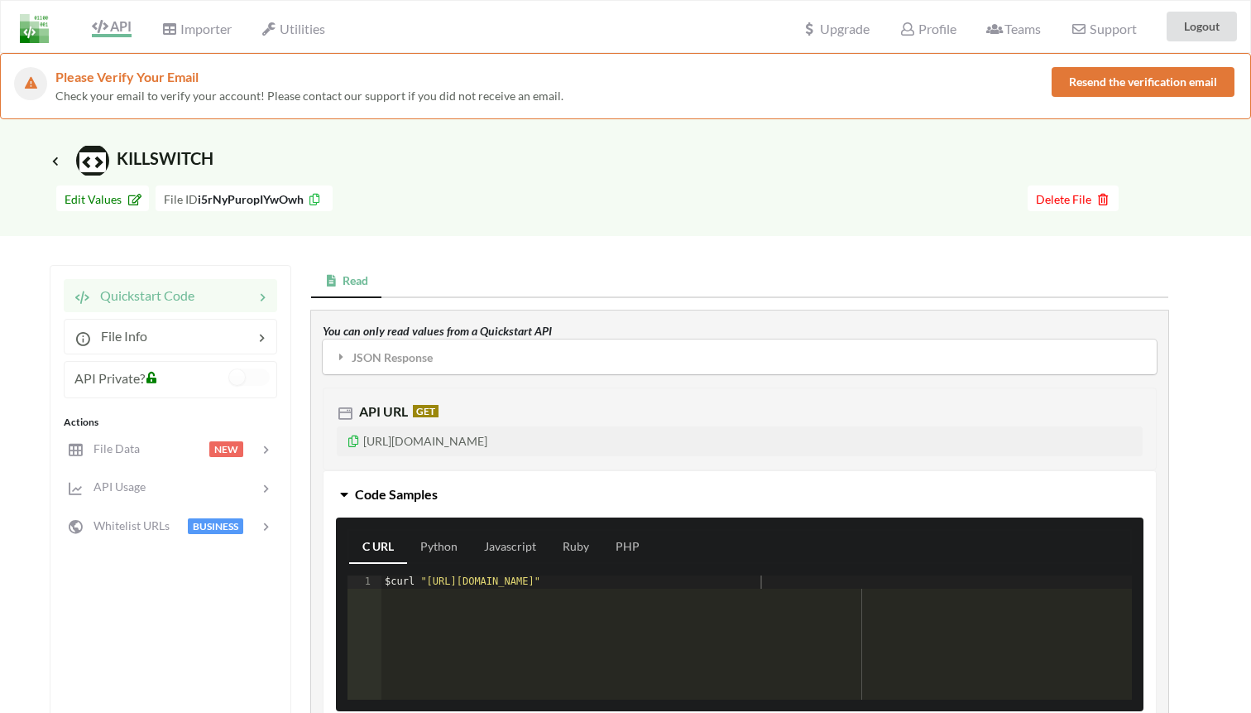
click at [234, 267] on div "Quickstart Code File Info API Private? Actions File Data NEW API Usage Whitelis…" at bounding box center [609, 501] width 1119 height 472
